Goal: Task Accomplishment & Management: Manage account settings

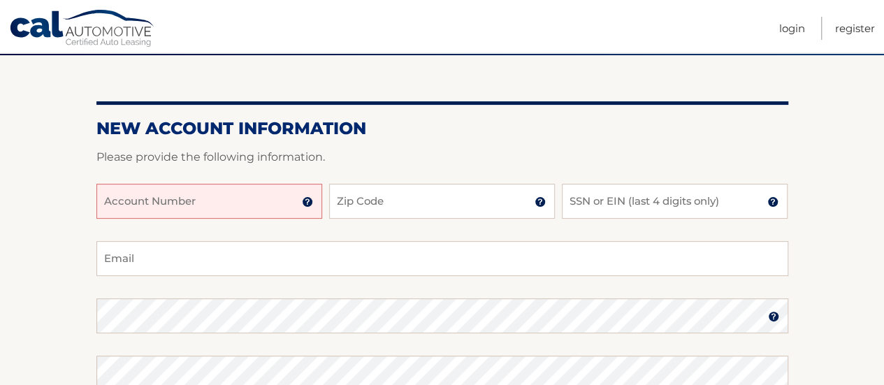
scroll to position [115, 0]
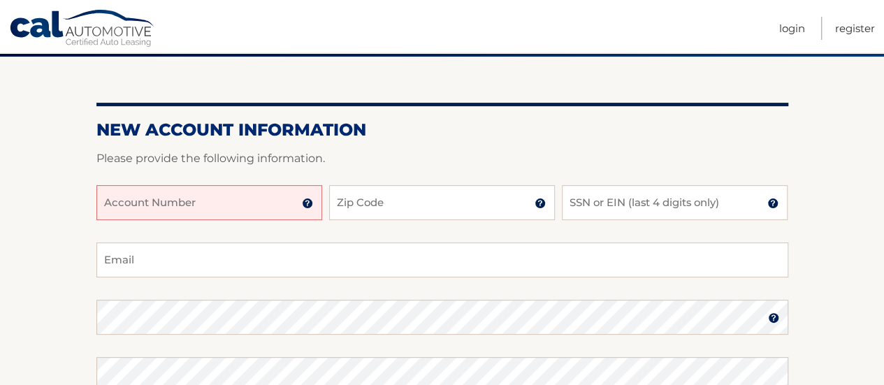
click at [201, 191] on input "Account Number" at bounding box center [209, 202] width 226 height 35
click at [201, 208] on input "Account Number" at bounding box center [209, 202] width 226 height 35
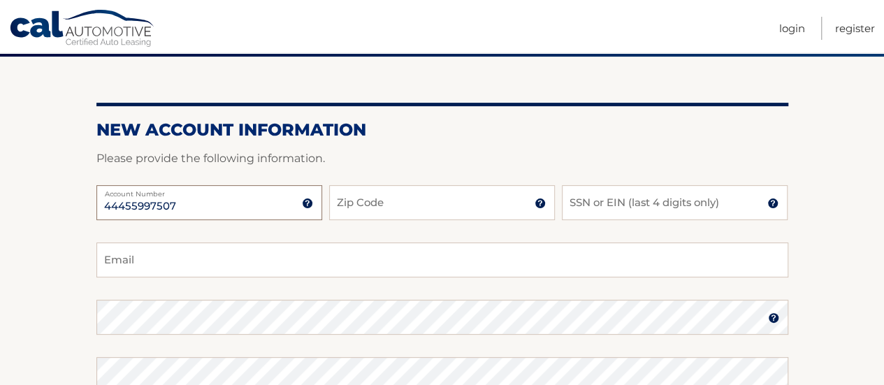
type input "44455997507"
click at [391, 210] on input "Zip Code" at bounding box center [442, 202] width 226 height 35
type input "11702"
click at [619, 203] on input "SSN or EIN (last 4 digits only)" at bounding box center [675, 202] width 226 height 35
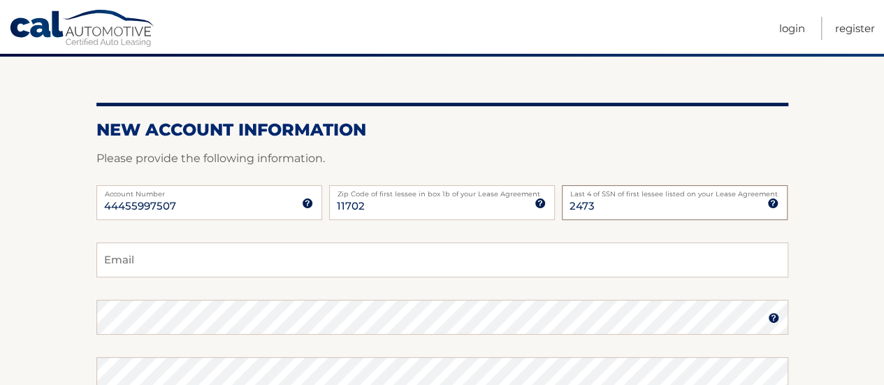
type input "2473"
click at [419, 268] on input "Email" at bounding box center [442, 260] width 692 height 35
type input "khair816@gmail.com"
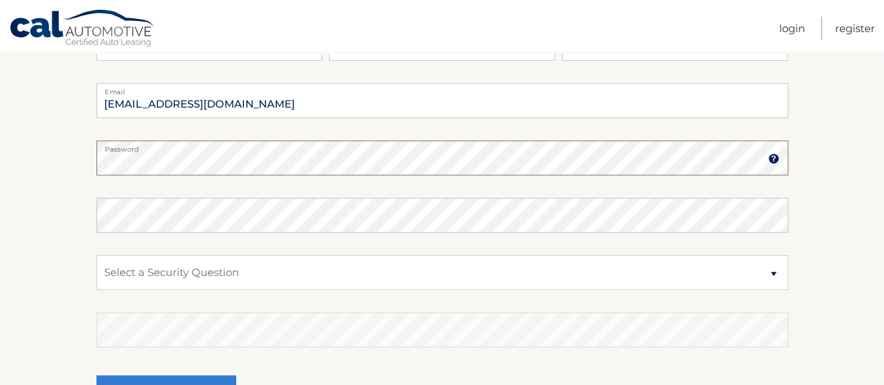
scroll to position [281, 0]
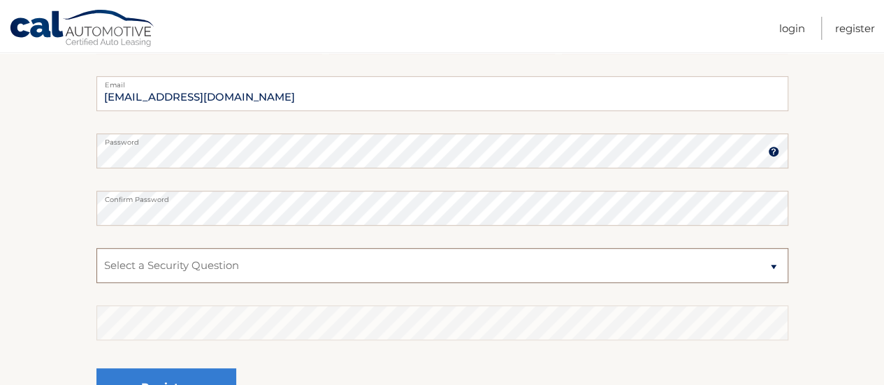
click at [277, 282] on select "Select a Security Question What was the name of your elementary school? What is…" at bounding box center [442, 265] width 692 height 35
select select "2"
click at [96, 248] on select "Select a Security Question What was the name of your elementary school? What is…" at bounding box center [442, 265] width 692 height 35
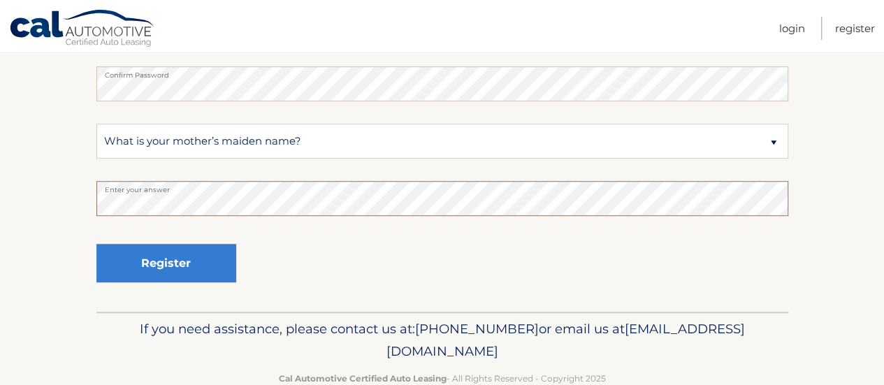
scroll to position [438, 0]
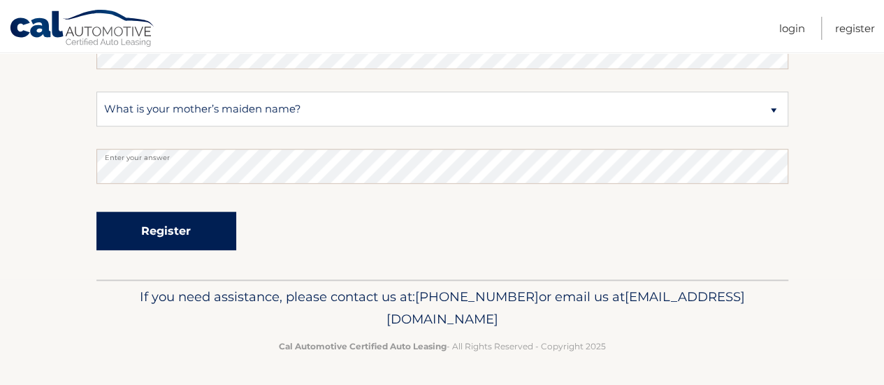
click at [172, 234] on button "Register" at bounding box center [166, 231] width 140 height 38
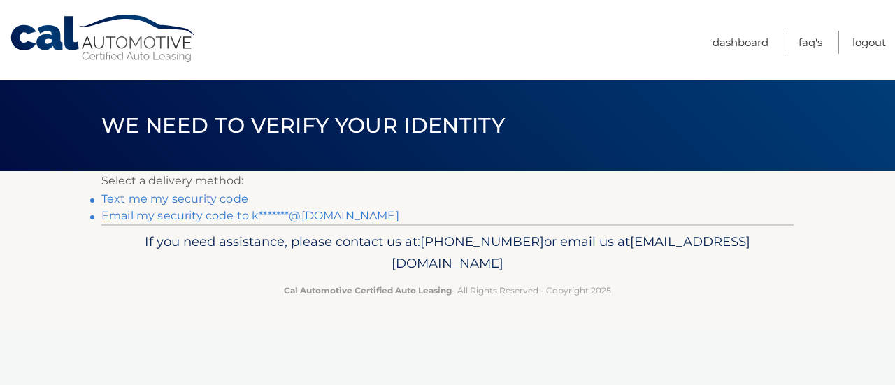
click at [164, 219] on link "Email my security code to k*******@gmail.com" at bounding box center [250, 215] width 298 height 13
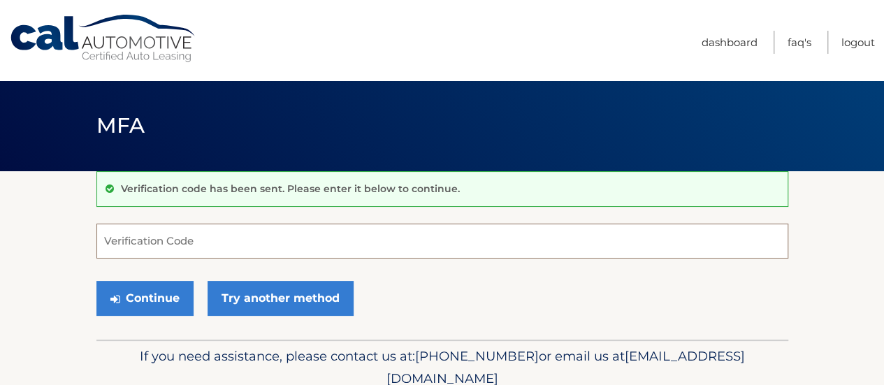
click at [173, 248] on input "Verification Code" at bounding box center [442, 241] width 692 height 35
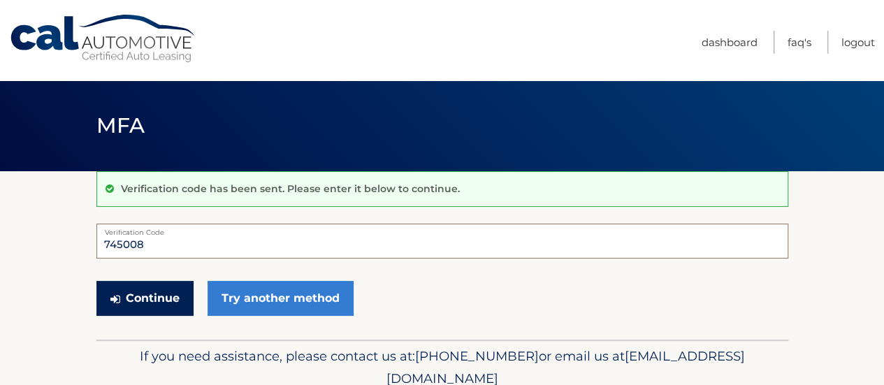
type input "745008"
click at [148, 310] on button "Continue" at bounding box center [144, 298] width 97 height 35
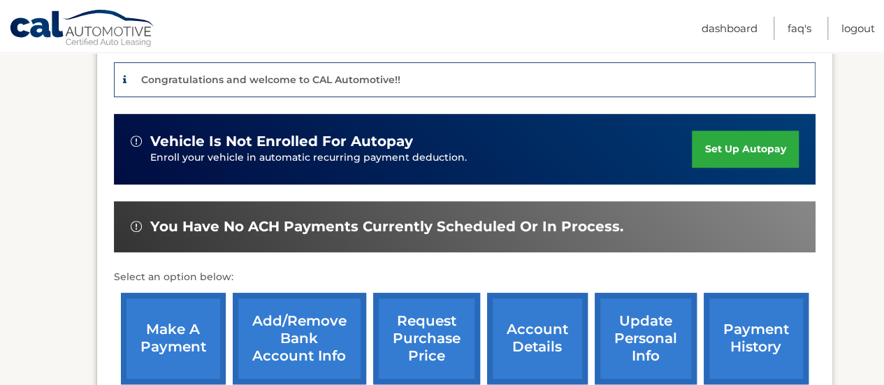
scroll to position [284, 0]
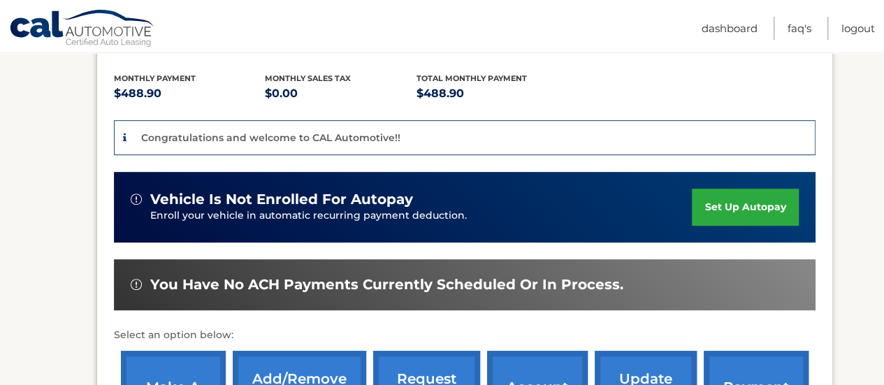
click at [735, 210] on link "set up autopay" at bounding box center [745, 207] width 106 height 37
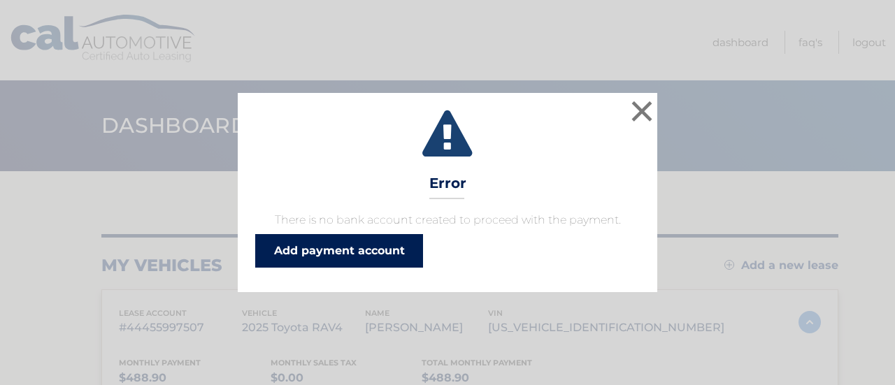
click at [386, 253] on link "Add payment account" at bounding box center [339, 251] width 168 height 34
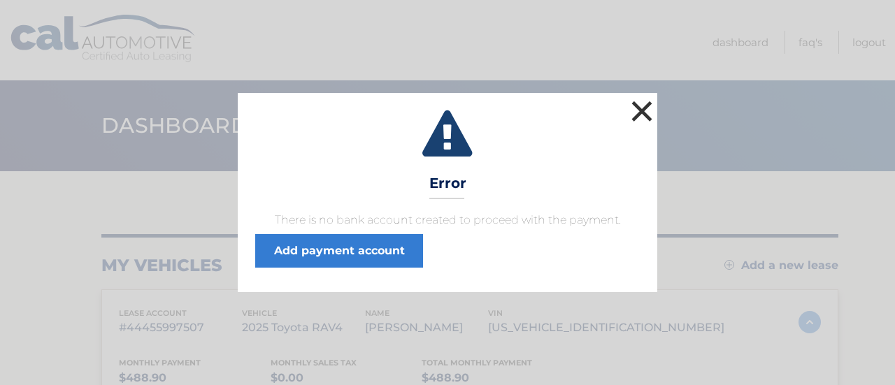
click at [644, 115] on button "×" at bounding box center [642, 111] width 28 height 28
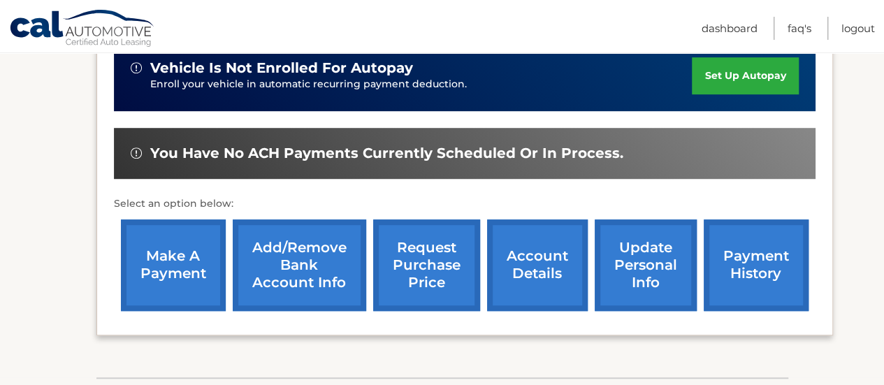
scroll to position [433, 0]
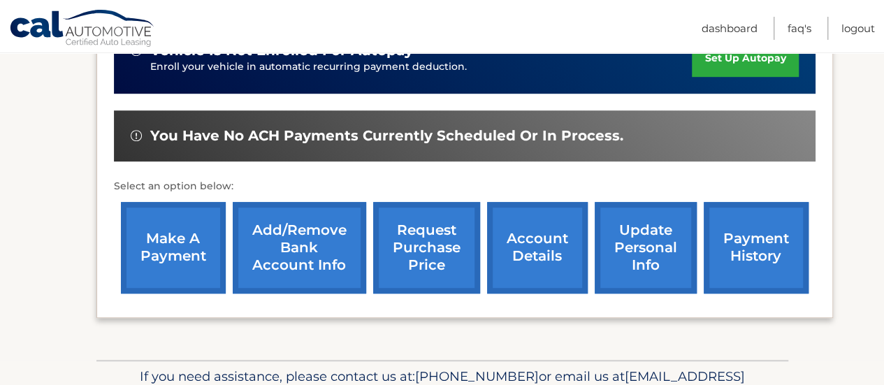
click at [186, 244] on link "make a payment" at bounding box center [173, 248] width 105 height 92
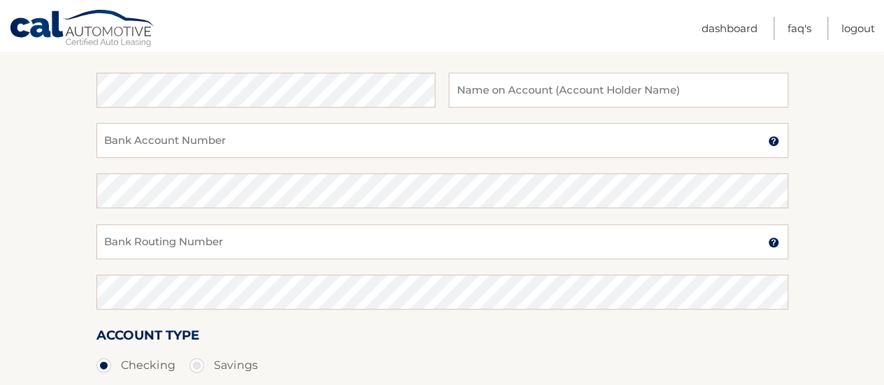
scroll to position [230, 0]
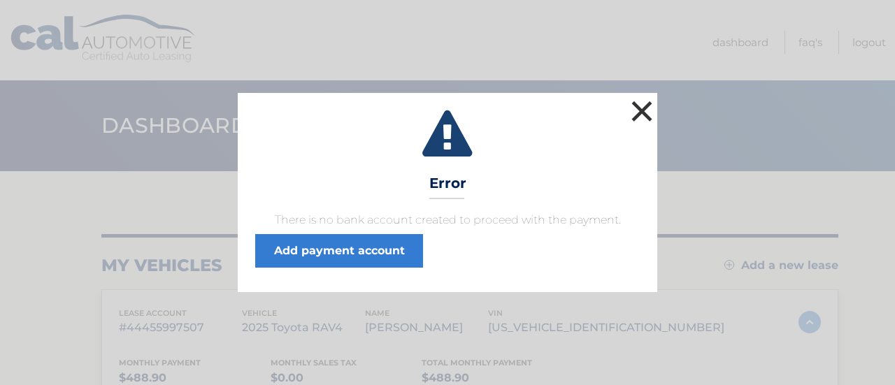
click at [648, 106] on button "×" at bounding box center [642, 111] width 28 height 28
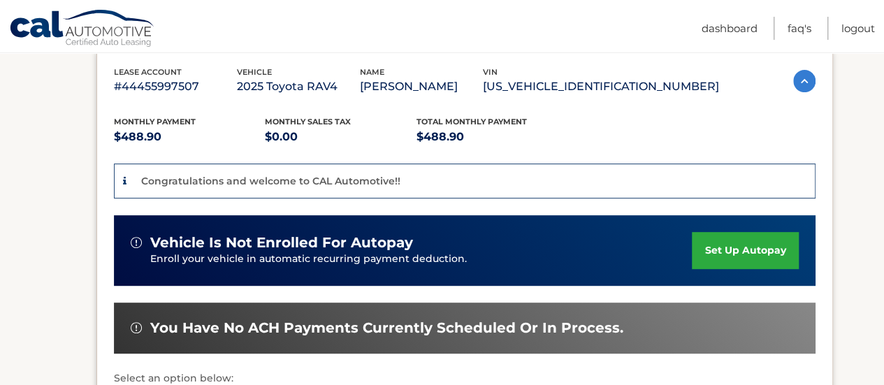
scroll to position [247, 0]
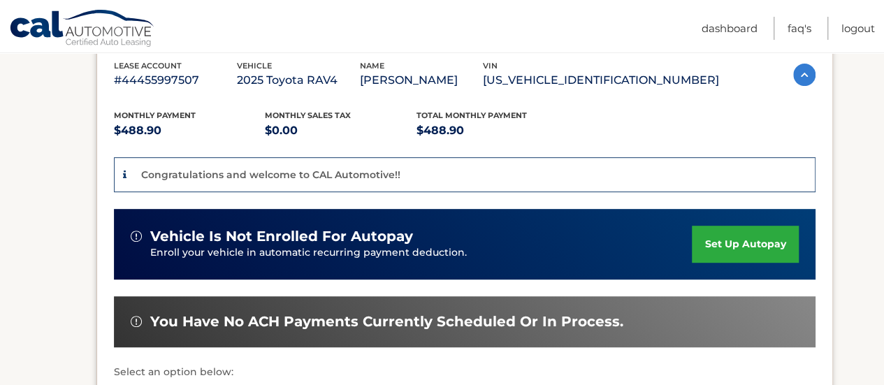
click at [756, 237] on link "set up autopay" at bounding box center [745, 244] width 106 height 37
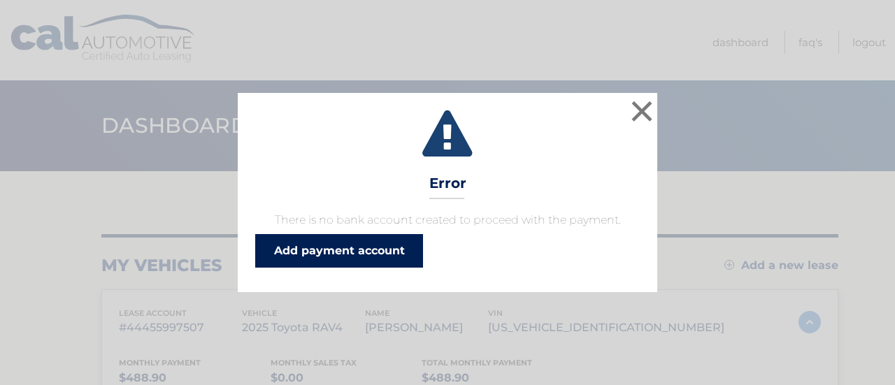
click at [358, 241] on link "Add payment account" at bounding box center [339, 251] width 168 height 34
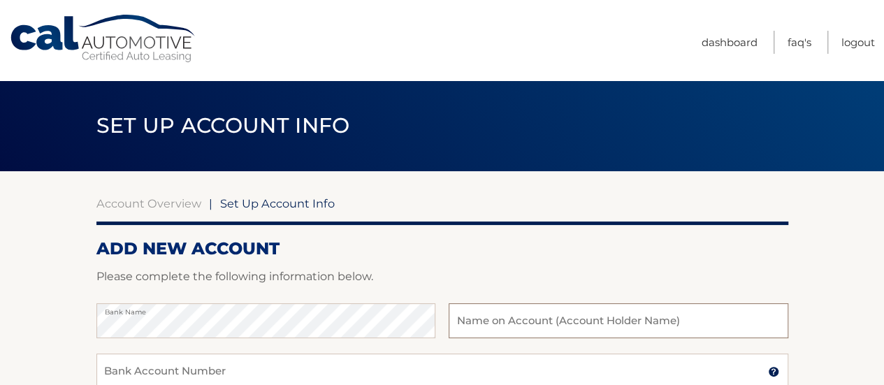
click at [510, 321] on input "text" at bounding box center [618, 320] width 339 height 35
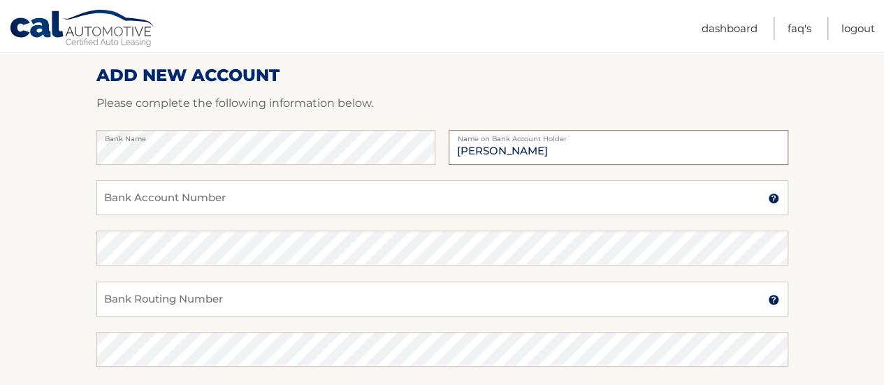
scroll to position [195, 0]
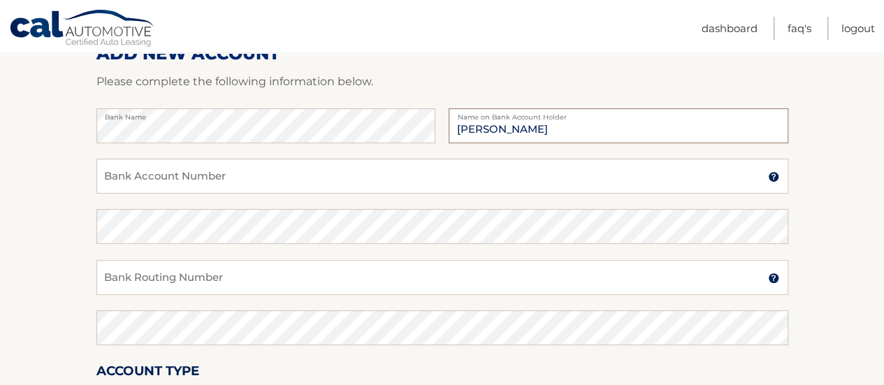
type input "Kimberly G. Smith"
click at [775, 181] on img at bounding box center [773, 176] width 11 height 11
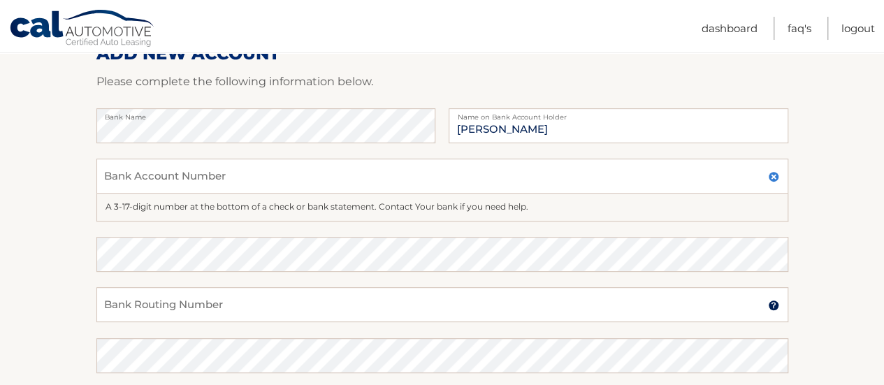
click at [775, 181] on img at bounding box center [773, 176] width 11 height 11
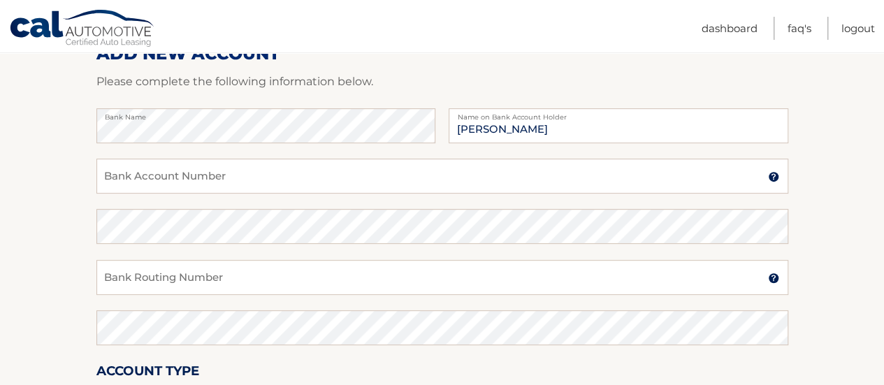
click at [770, 275] on img at bounding box center [773, 278] width 11 height 11
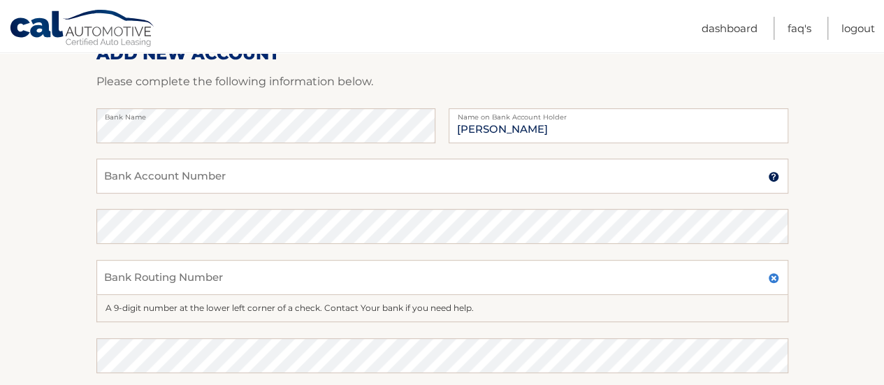
click at [770, 275] on img at bounding box center [773, 278] width 11 height 11
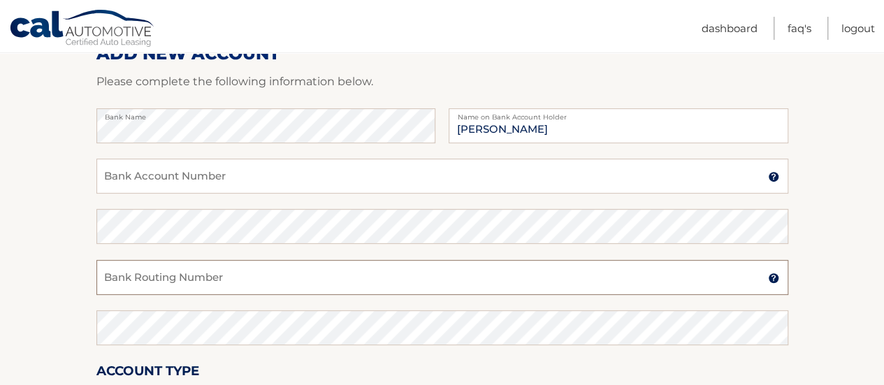
click at [266, 268] on input "Bank Routing Number" at bounding box center [442, 277] width 692 height 35
type input "021000021"
click at [193, 175] on input "Bank Account Number" at bounding box center [442, 176] width 692 height 35
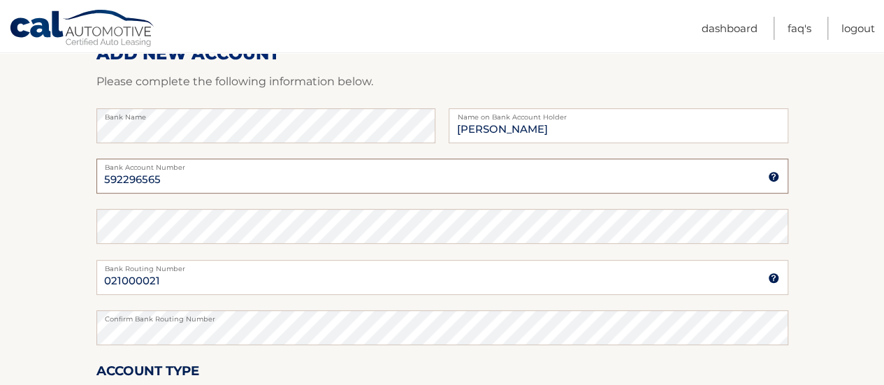
type input "592296565"
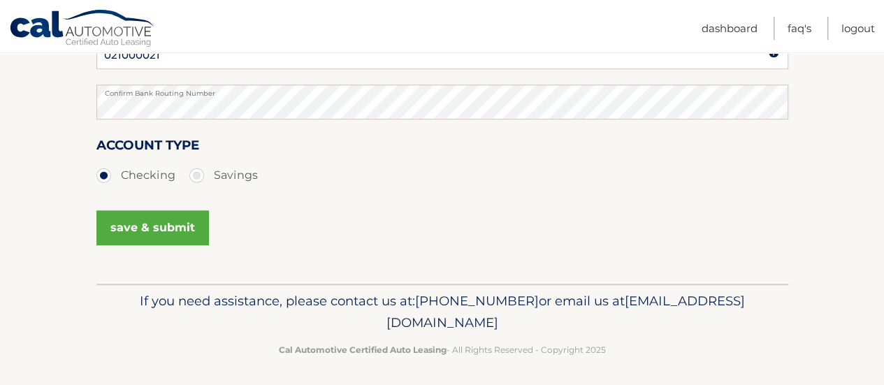
scroll to position [425, 0]
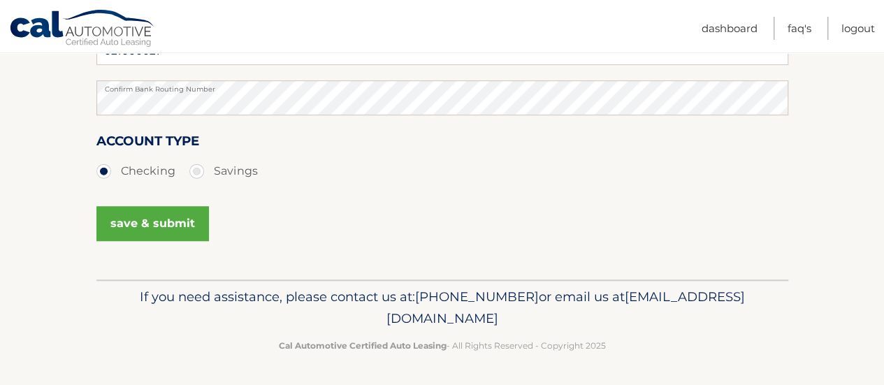
click at [178, 226] on button "save & submit" at bounding box center [152, 223] width 113 height 35
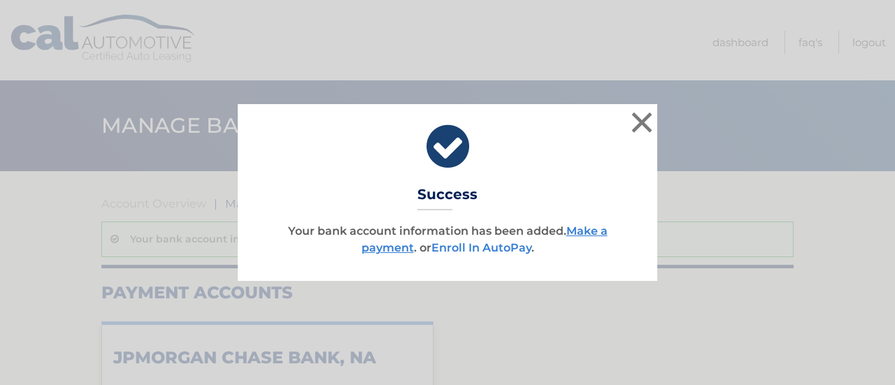
click at [463, 252] on link "Enroll In AutoPay" at bounding box center [481, 247] width 100 height 13
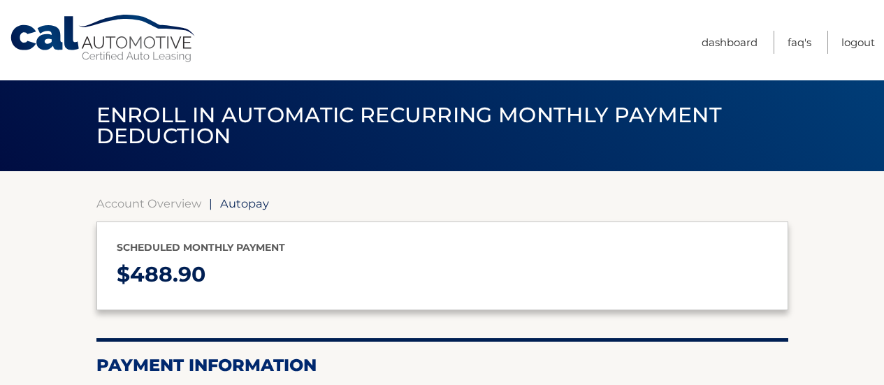
select select "YzQ5NjExZGUtNjVkZS00NDhlLThlMzItY2UyMjJiMDcyMzk5"
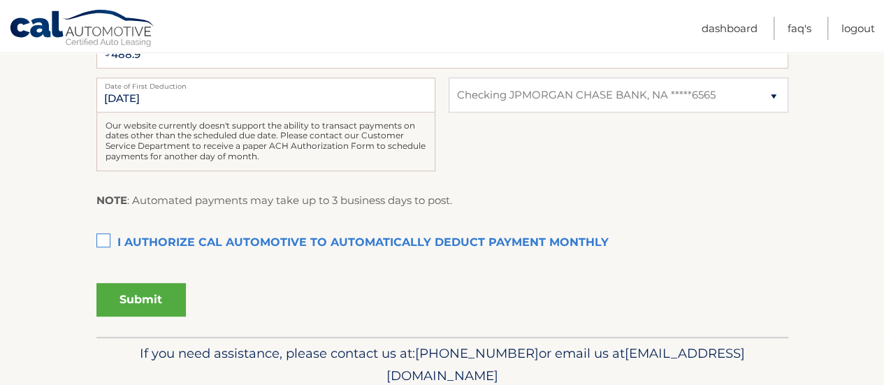
scroll to position [362, 0]
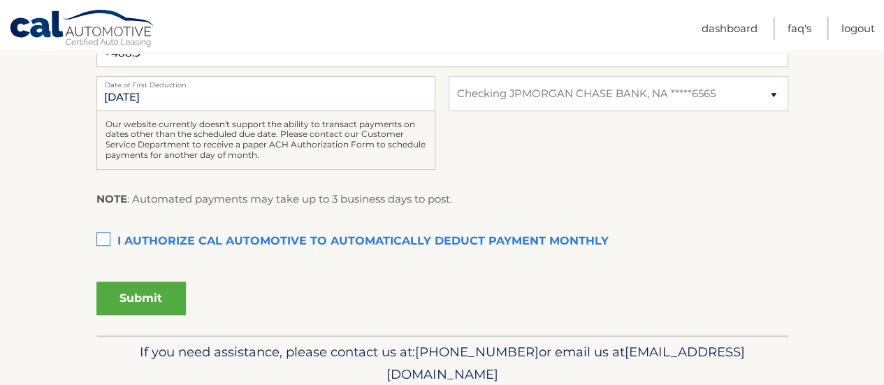
click at [106, 244] on label "I authorize cal automotive to automatically deduct payment monthly This checkbo…" at bounding box center [442, 242] width 692 height 28
click at [0, 0] on input "I authorize cal automotive to automatically deduct payment monthly This checkbo…" at bounding box center [0, 0] width 0 height 0
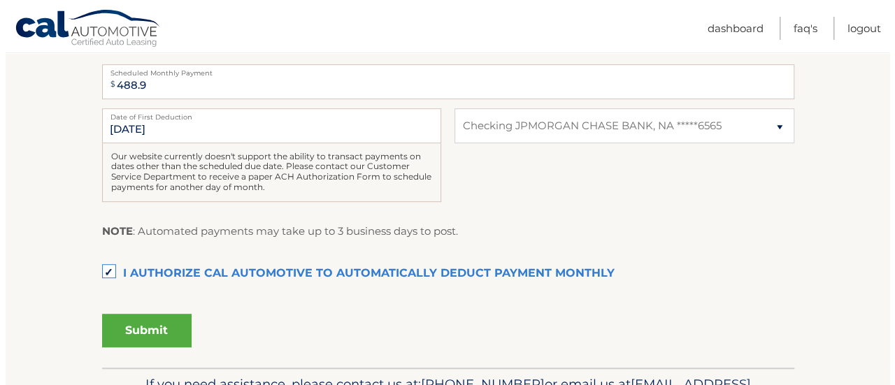
scroll to position [417, 0]
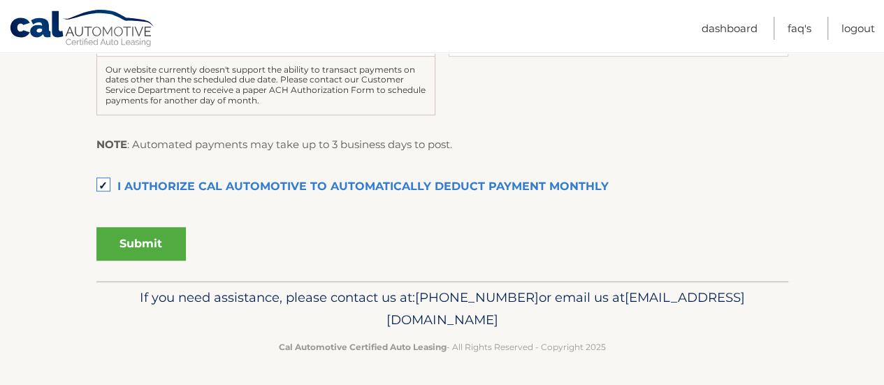
click at [143, 244] on button "Submit" at bounding box center [140, 244] width 89 height 34
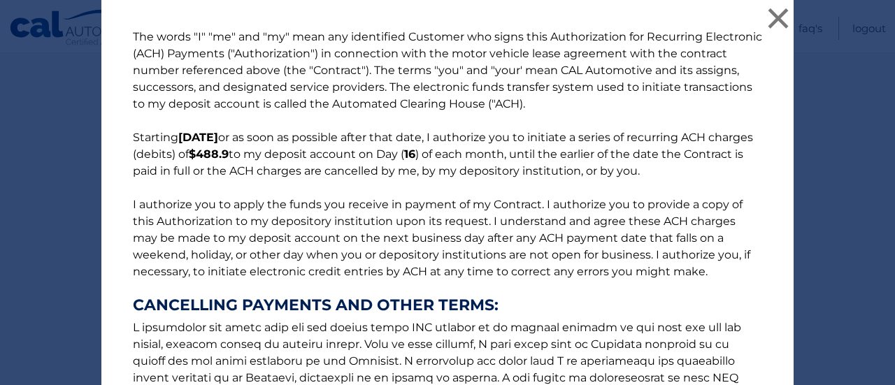
scroll to position [275, 0]
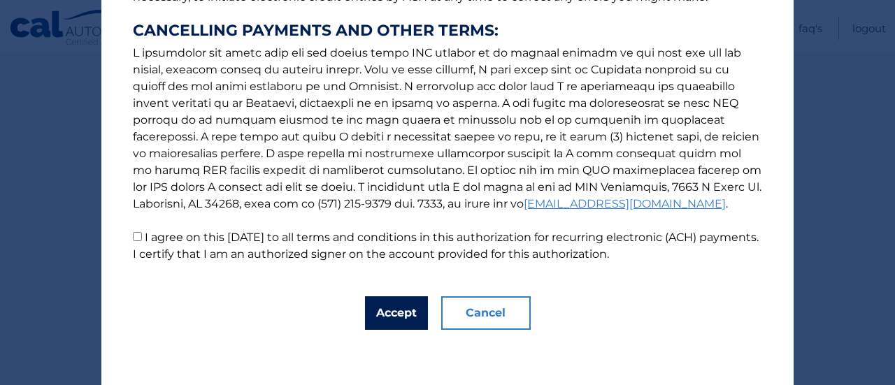
click at [383, 315] on button "Accept" at bounding box center [396, 313] width 63 height 34
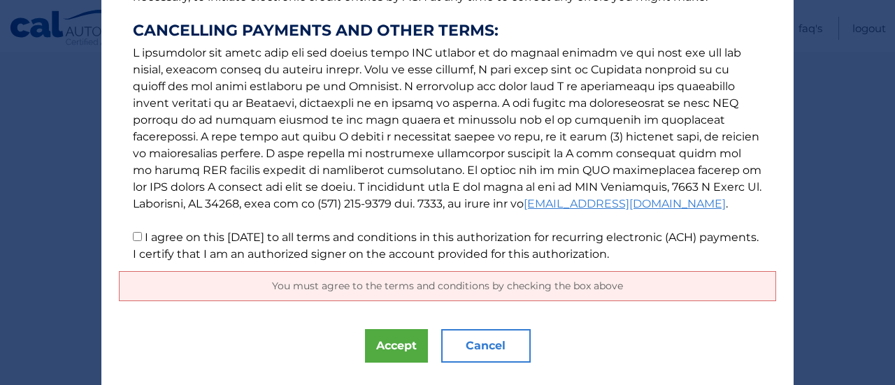
click at [133, 240] on input "I agree on this 09/14/2025 to all terms and conditions in this authorization fo…" at bounding box center [137, 236] width 9 height 9
checkbox input "true"
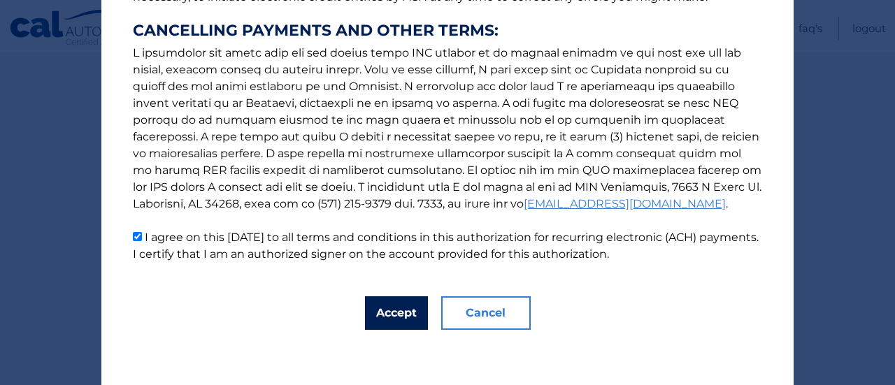
click at [397, 318] on button "Accept" at bounding box center [396, 313] width 63 height 34
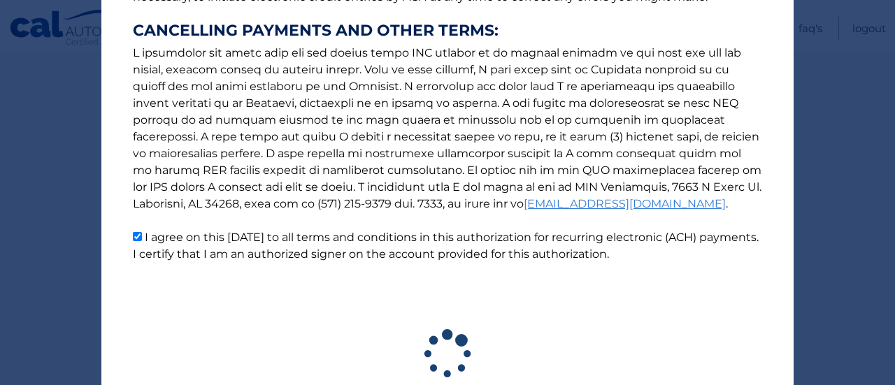
scroll to position [377, 0]
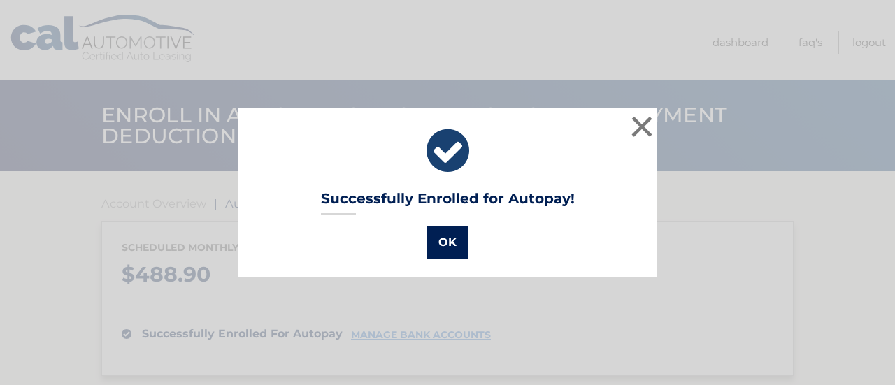
click at [454, 246] on button "OK" at bounding box center [447, 243] width 41 height 34
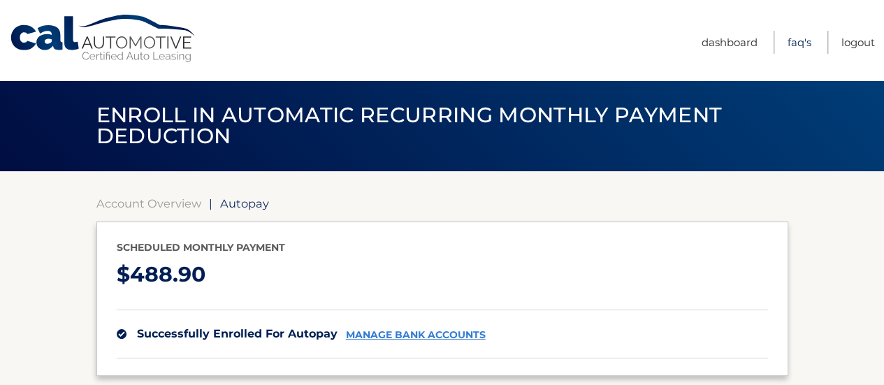
click at [799, 45] on link "FAQ's" at bounding box center [800, 42] width 24 height 23
